Goal: Information Seeking & Learning: Learn about a topic

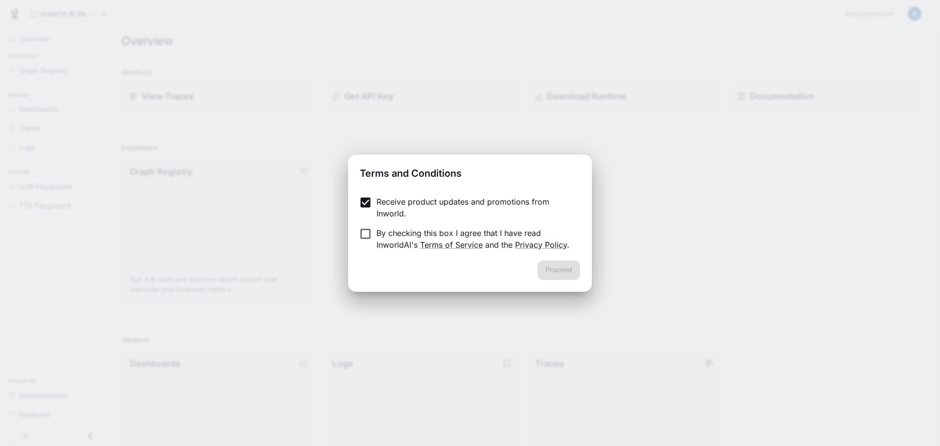
click at [361, 223] on form "Receive product updates and promotions from Inworld. By checking this box I agr…" at bounding box center [470, 223] width 220 height 55
click at [566, 271] on button "Proceed" at bounding box center [558, 270] width 43 height 20
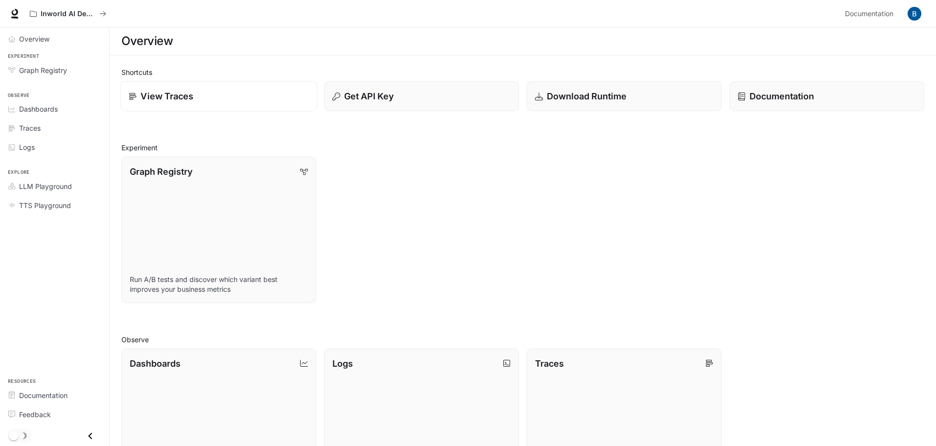
click at [162, 90] on p "View Traces" at bounding box center [166, 96] width 53 height 13
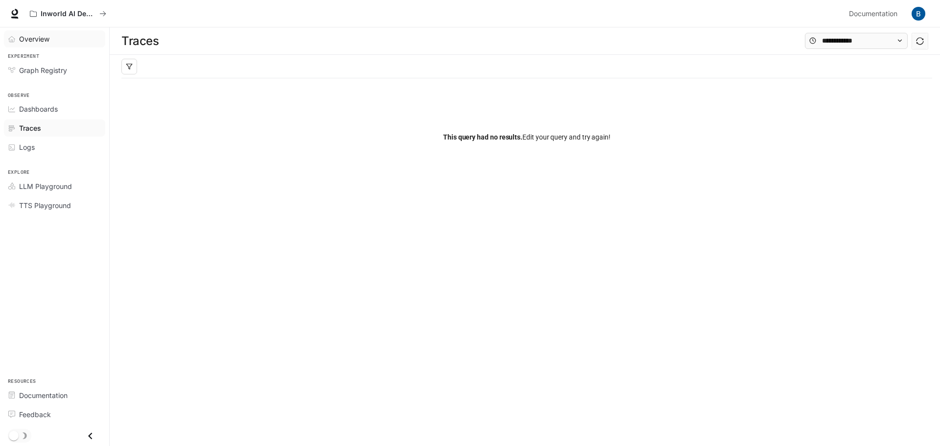
click at [67, 37] on div "Overview" at bounding box center [60, 39] width 82 height 10
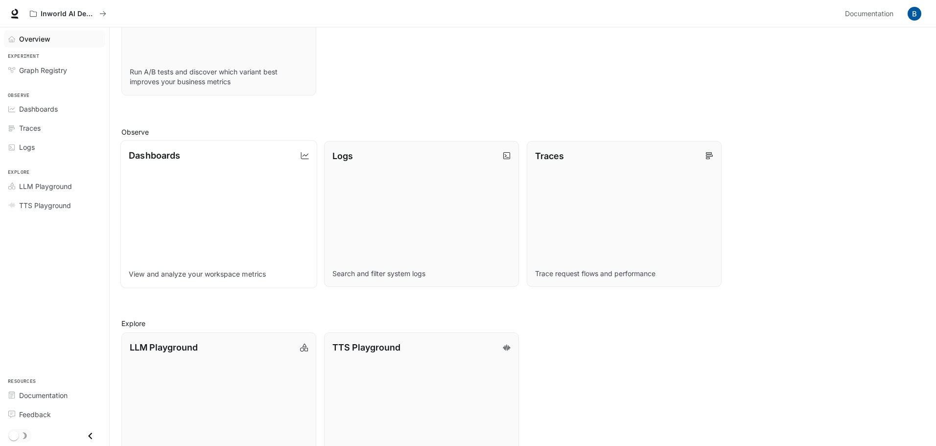
scroll to position [252, 0]
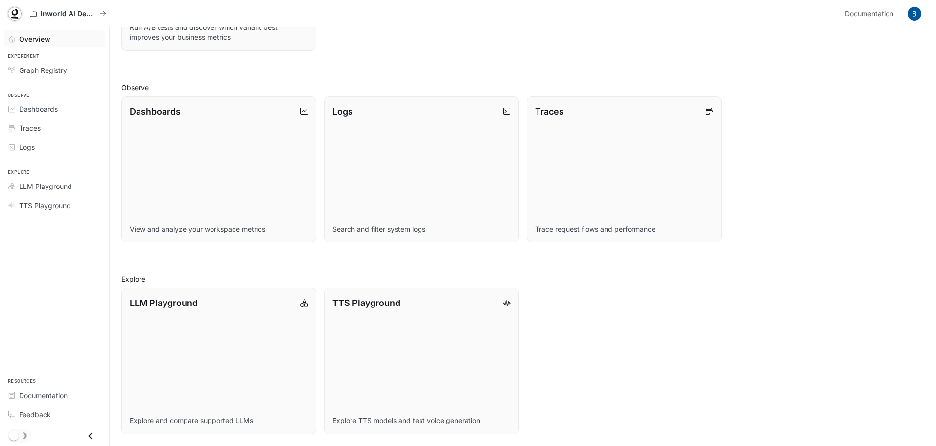
click at [15, 9] on icon at bounding box center [15, 14] width 10 height 10
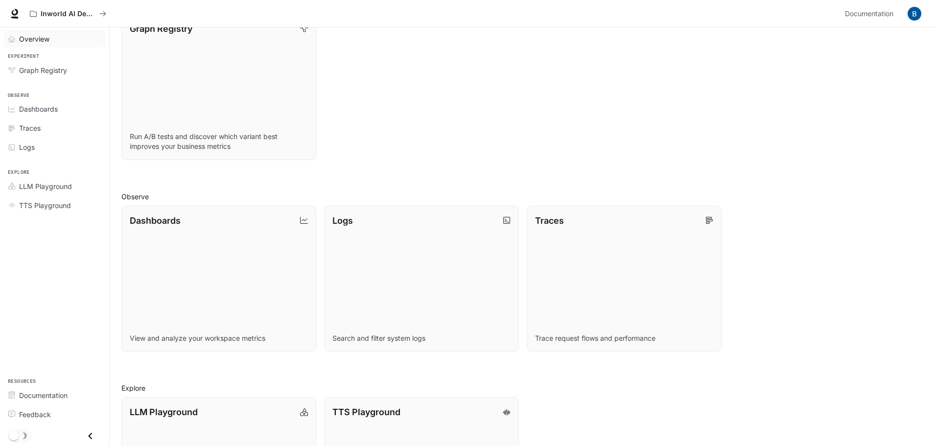
scroll to position [147, 0]
